Goal: Information Seeking & Learning: Learn about a topic

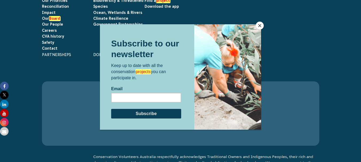
scroll to position [174, 0]
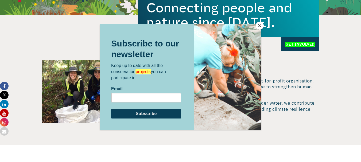
click at [261, 22] on button "Close" at bounding box center [260, 26] width 8 height 8
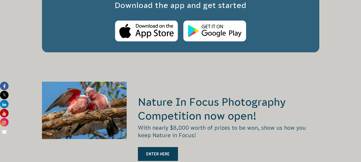
scroll to position [772, 0]
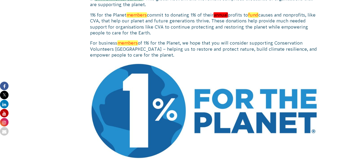
scroll to position [315, 0]
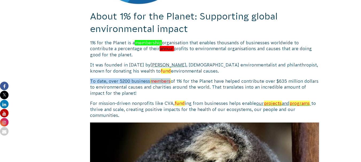
drag, startPoint x: 90, startPoint y: 80, endPoint x: 172, endPoint y: 84, distance: 82.4
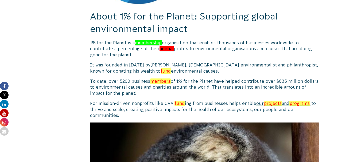
drag, startPoint x: 220, startPoint y: 68, endPoint x: 170, endPoint y: 80, distance: 52.0
click at [218, 70] on p "It was founded in 2002 by Yvon Chouinard , American environmentalist and philan…" at bounding box center [204, 68] width 229 height 12
drag, startPoint x: 90, startPoint y: 81, endPoint x: 134, endPoint y: 92, distance: 44.9
click at [133, 92] on p "To date, over 5200 business members of 1% for the Planet have helped contribute…" at bounding box center [204, 87] width 229 height 18
copy span "To date, over 5200 business members of 1% for the Planet have helped contribute…"
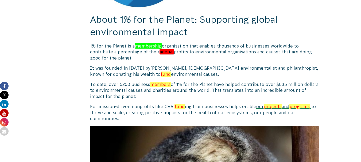
scroll to position [321, 0]
